Goal: Task Accomplishment & Management: Manage account settings

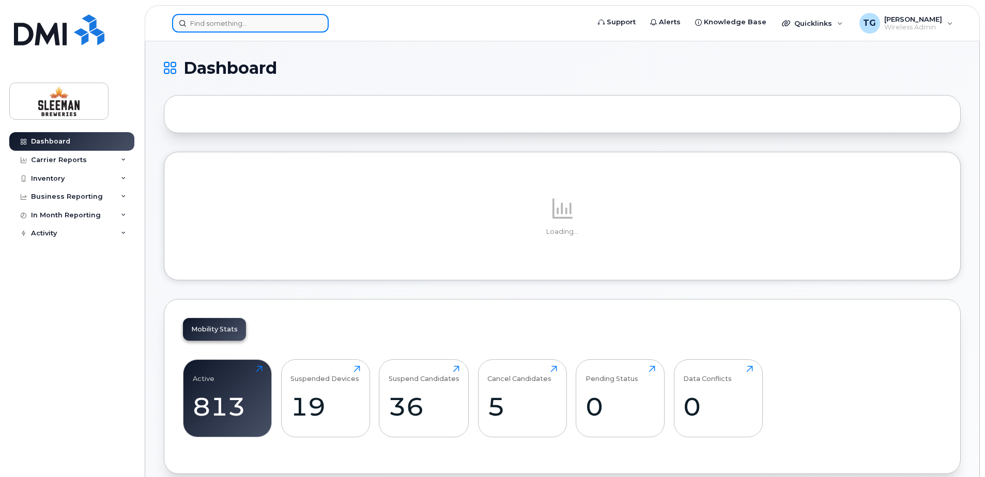
click at [271, 22] on input at bounding box center [250, 23] width 157 height 19
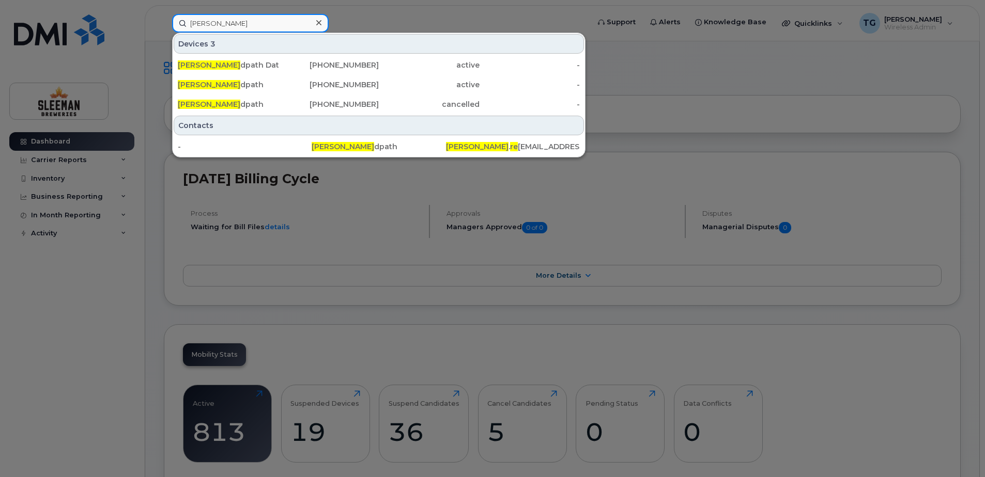
type input "[PERSON_NAME]"
click at [274, 62] on div "Ian Re dpath Data" at bounding box center [228, 65] width 101 height 10
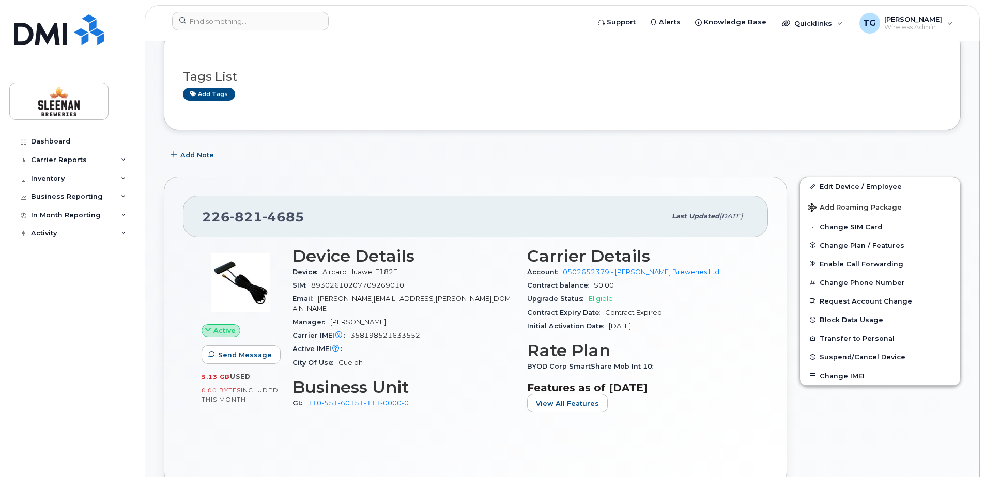
scroll to position [155, 0]
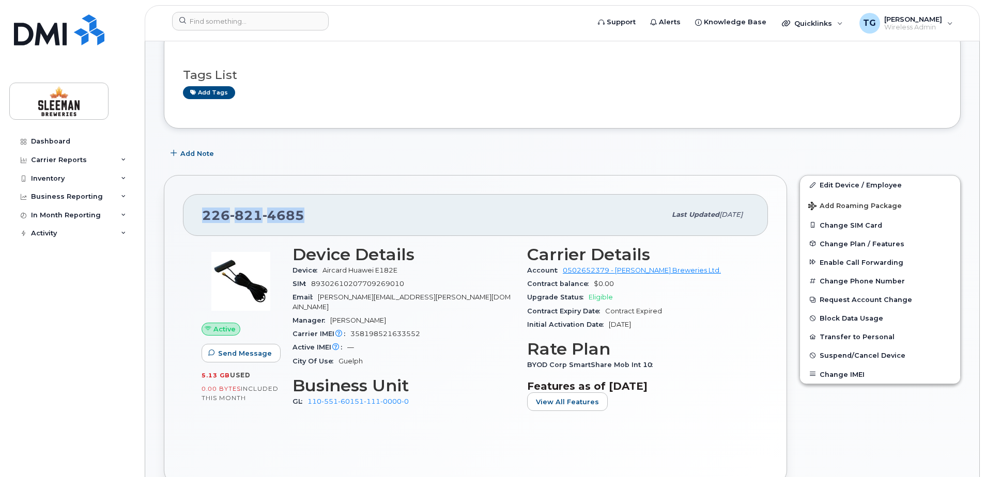
drag, startPoint x: 317, startPoint y: 219, endPoint x: 201, endPoint y: 216, distance: 115.7
click at [201, 216] on div "226 821 4685 Last updated Jun 06, 2025" at bounding box center [475, 214] width 585 height 41
copy span "226 821 4685"
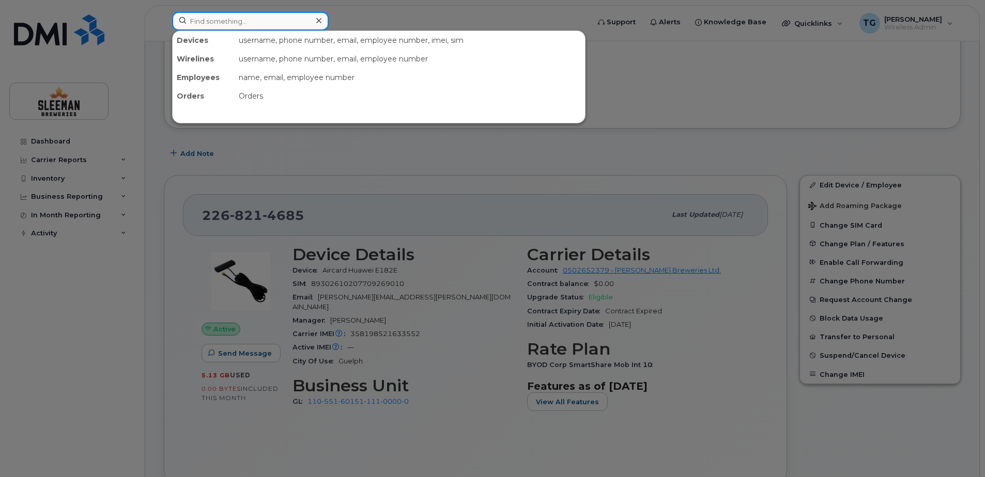
click at [217, 26] on input at bounding box center [250, 21] width 157 height 19
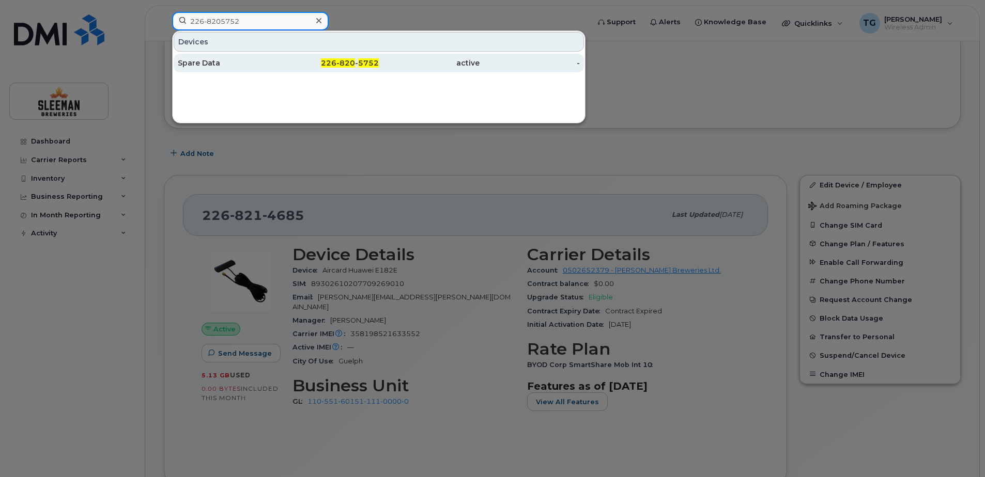
type input "226-8205752"
click at [214, 59] on div "Spare Data" at bounding box center [228, 63] width 101 height 10
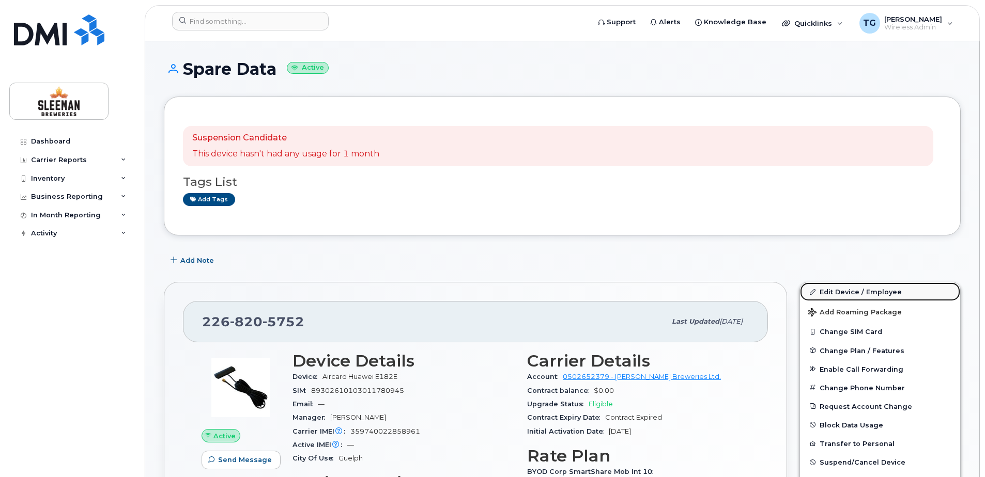
click at [850, 288] on link "Edit Device / Employee" at bounding box center [880, 292] width 160 height 19
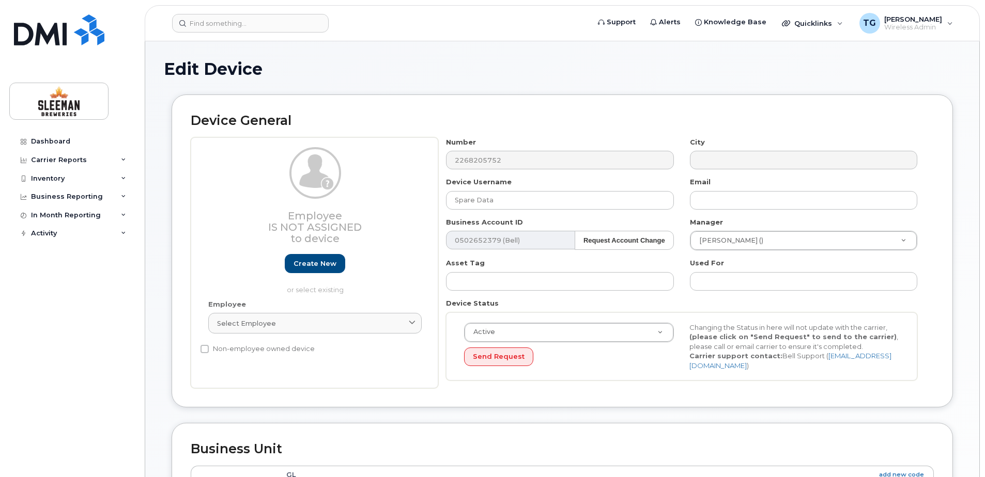
select select "9063161"
click at [585, 204] on input "Spare Data" at bounding box center [559, 200] width 227 height 19
drag, startPoint x: 586, startPoint y: 202, endPoint x: 437, endPoint y: 197, distance: 149.4
click at [437, 197] on div "Employee Is not assigned to device Create new or select existing Employee Selec…" at bounding box center [562, 263] width 743 height 252
type input "[PERSON_NAME] Data"
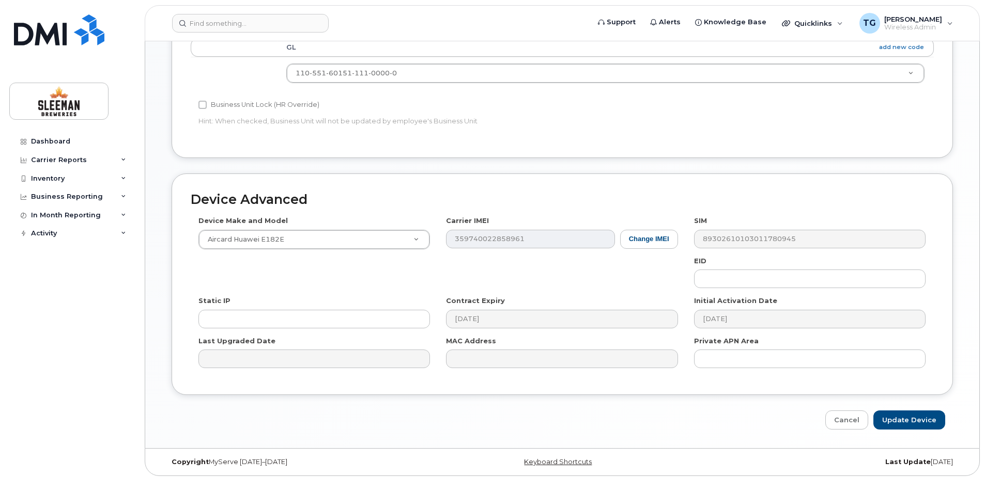
scroll to position [432, 0]
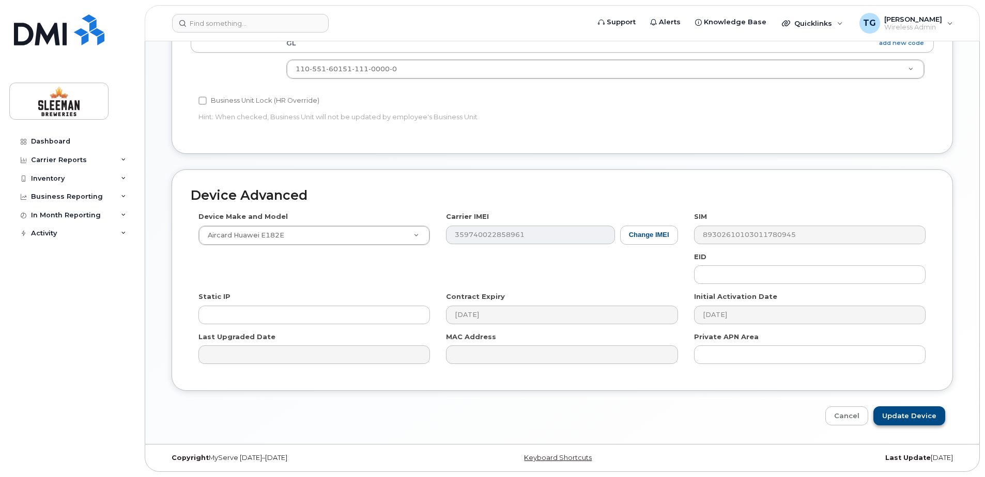
type input "[PERSON_NAME][EMAIL_ADDRESS][PERSON_NAME][DOMAIN_NAME]"
click at [905, 411] on input "Update Device" at bounding box center [909, 416] width 72 height 19
type input "Saving..."
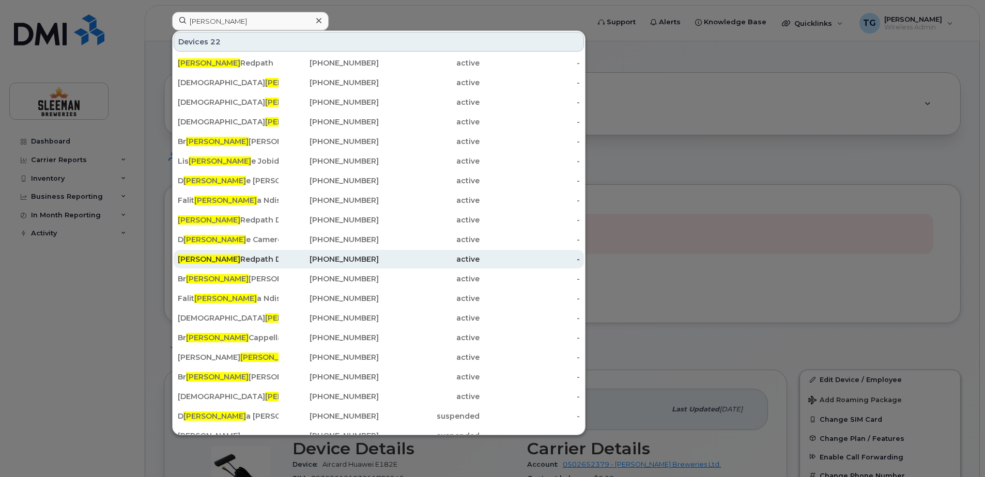
type input "ian"
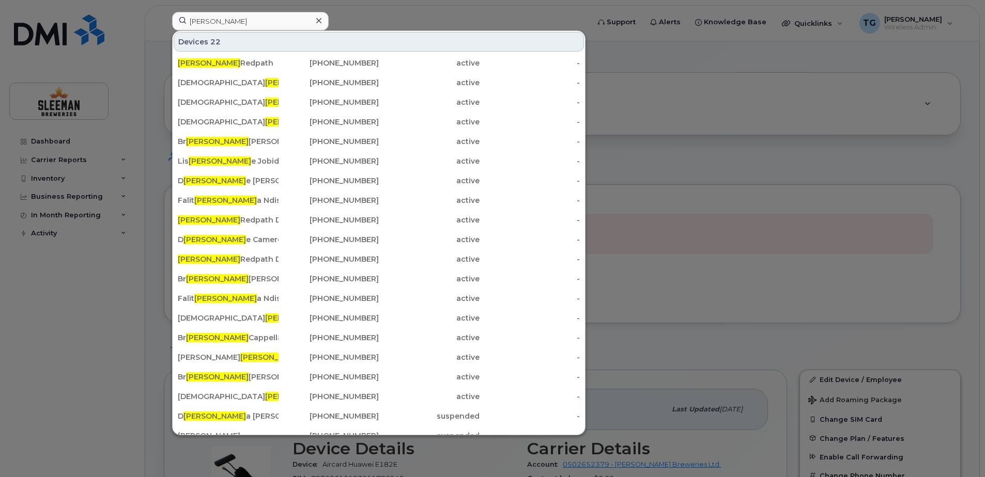
click at [321, 24] on div at bounding box center [318, 20] width 15 height 15
